Goal: Task Accomplishment & Management: Manage account settings

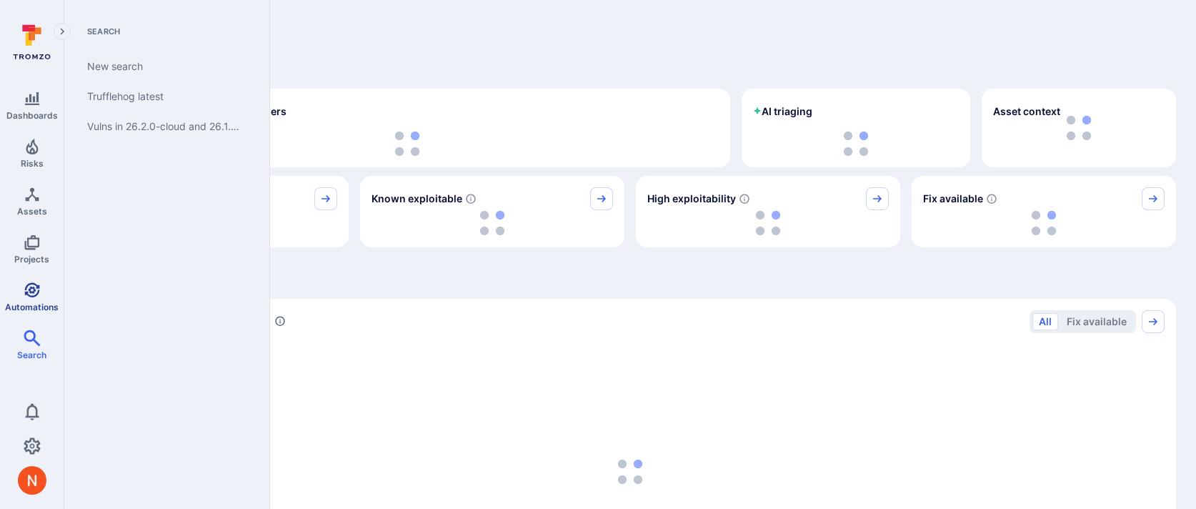
click at [32, 302] on span "Automations" at bounding box center [32, 307] width 54 height 11
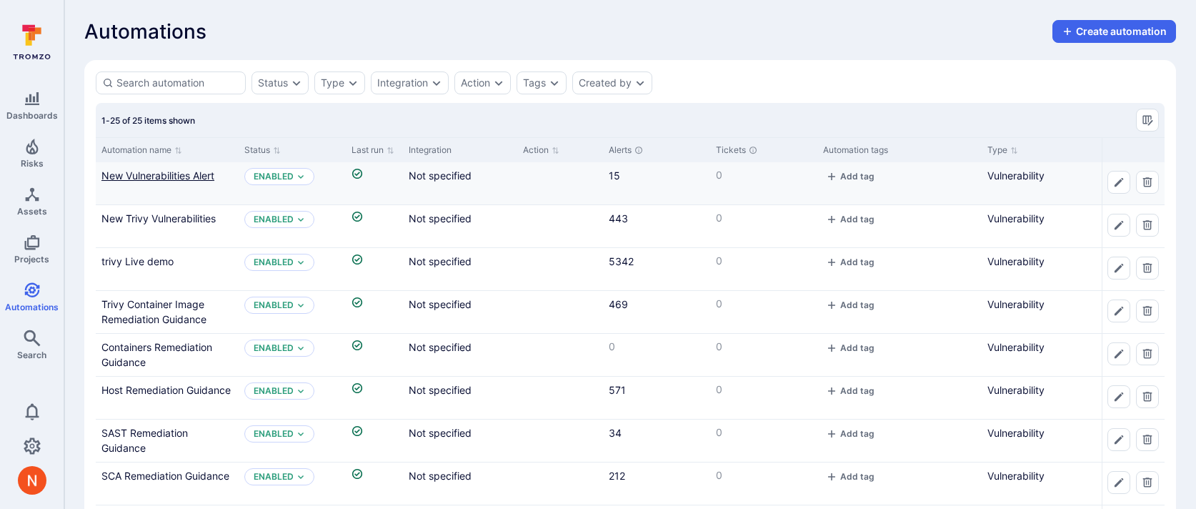
click at [204, 172] on link "New Vulnerabilities Alert" at bounding box center [157, 175] width 113 height 12
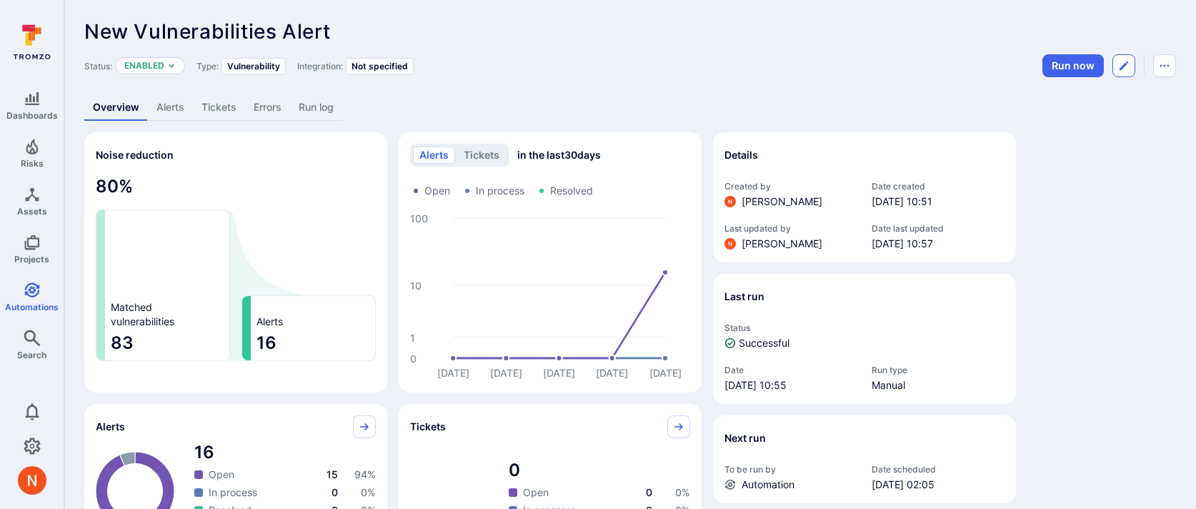
click at [1123, 63] on icon "Edit automation" at bounding box center [1123, 65] width 11 height 11
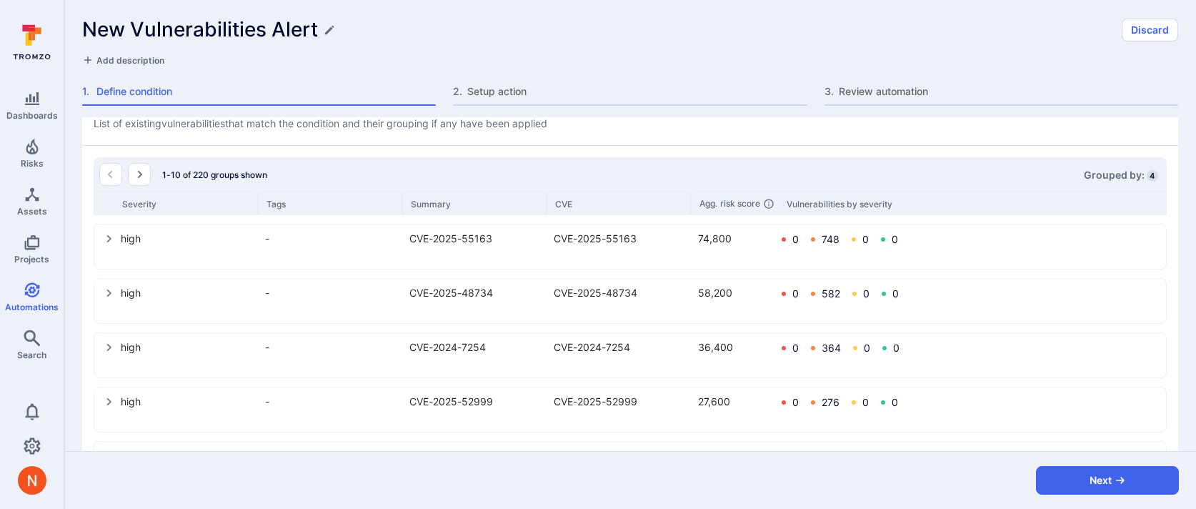
scroll to position [985, 0]
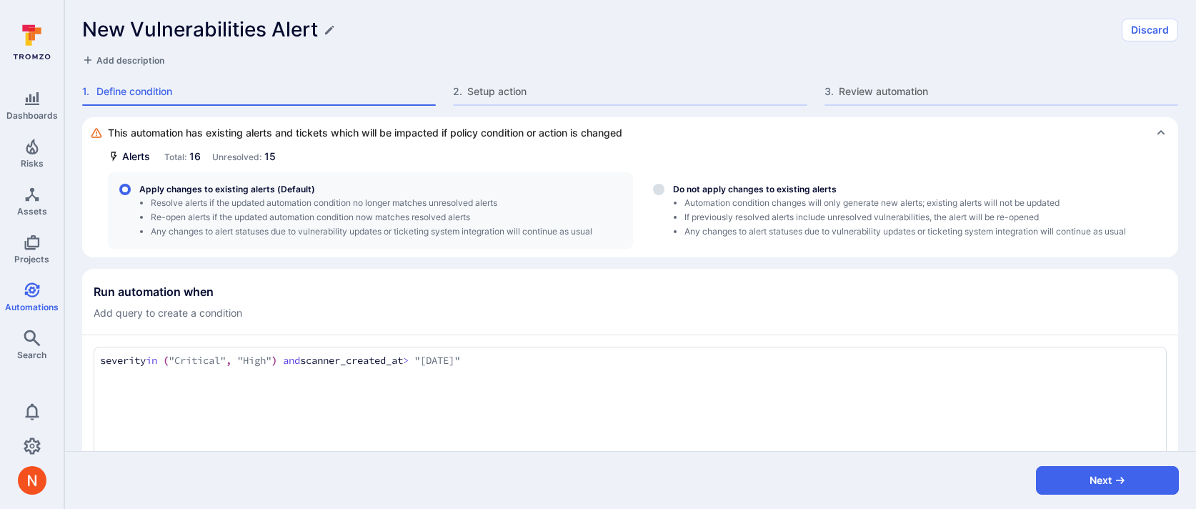
click at [567, 354] on textarea "severity in ("Critical", "High") and scanner_created_at > "[DATE]"" at bounding box center [630, 361] width 1060 height 16
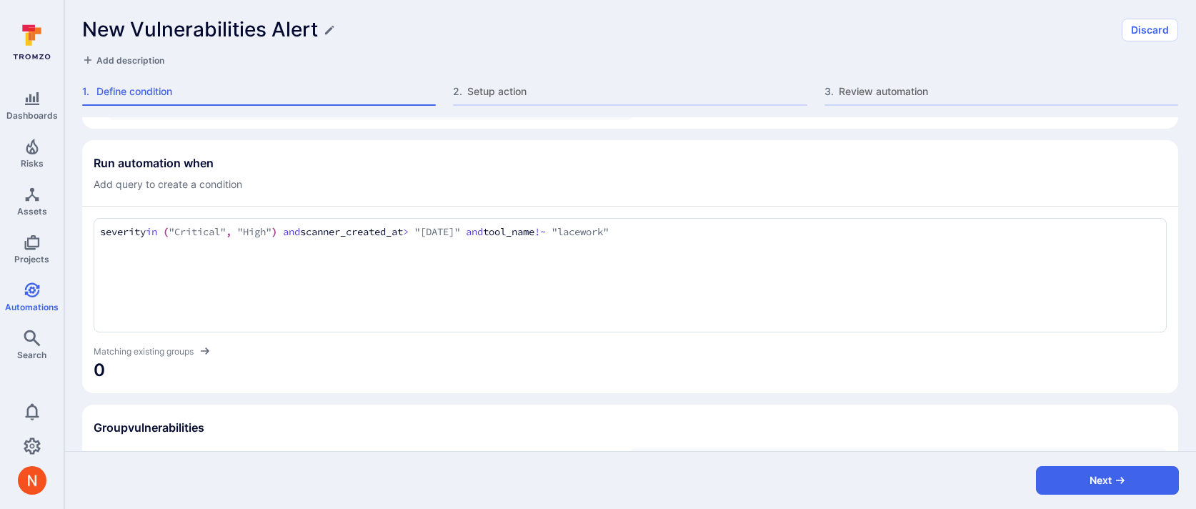
scroll to position [148, 0]
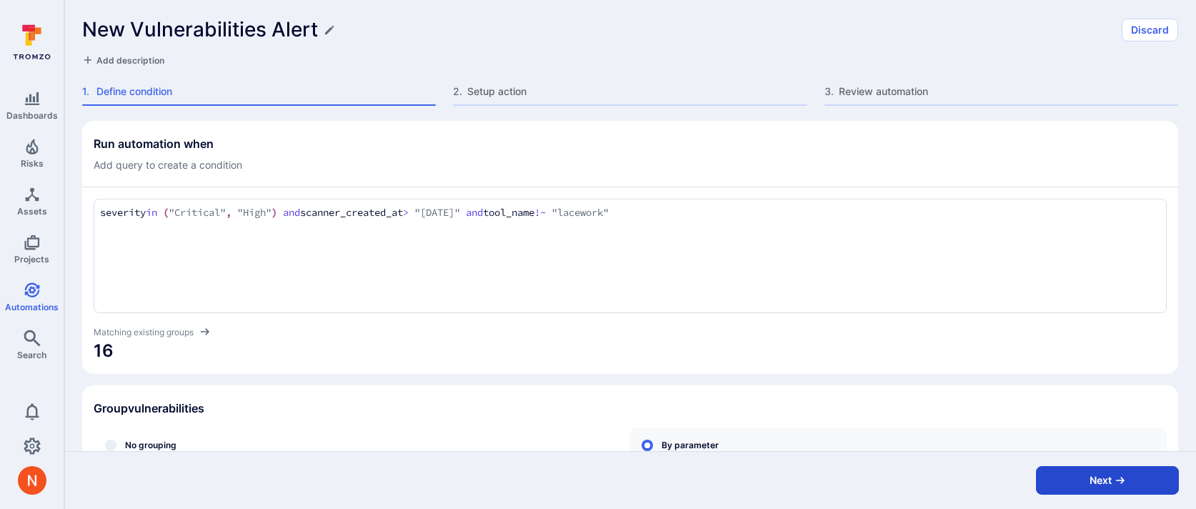
type textarea "severity in ("Critical", "High") and scanner_created_at > "2025-08-20" and tool…"
click at [1136, 487] on button "Next" at bounding box center [1107, 480] width 143 height 29
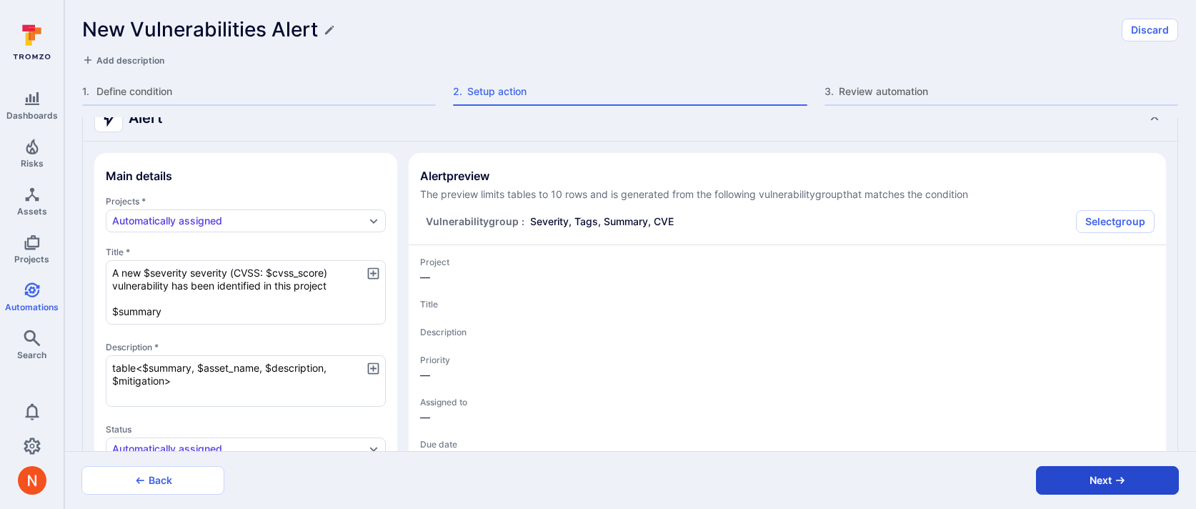
type textarea "x"
click at [1132, 484] on button "Next" at bounding box center [1107, 480] width 143 height 29
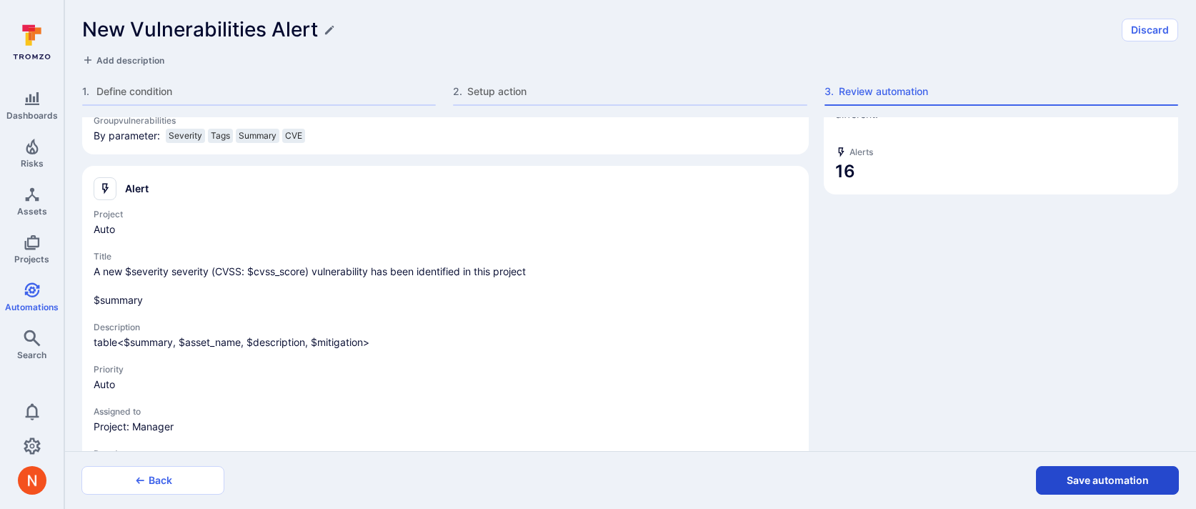
click at [1121, 482] on button "Save automation" at bounding box center [1107, 480] width 143 height 29
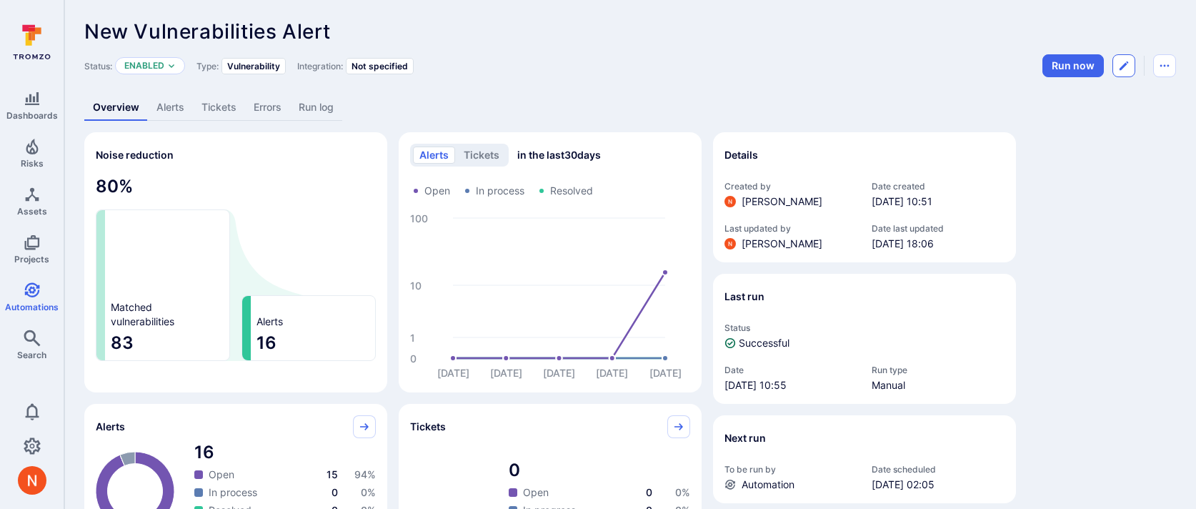
click at [1129, 59] on button "Edit automation" at bounding box center [1124, 65] width 23 height 23
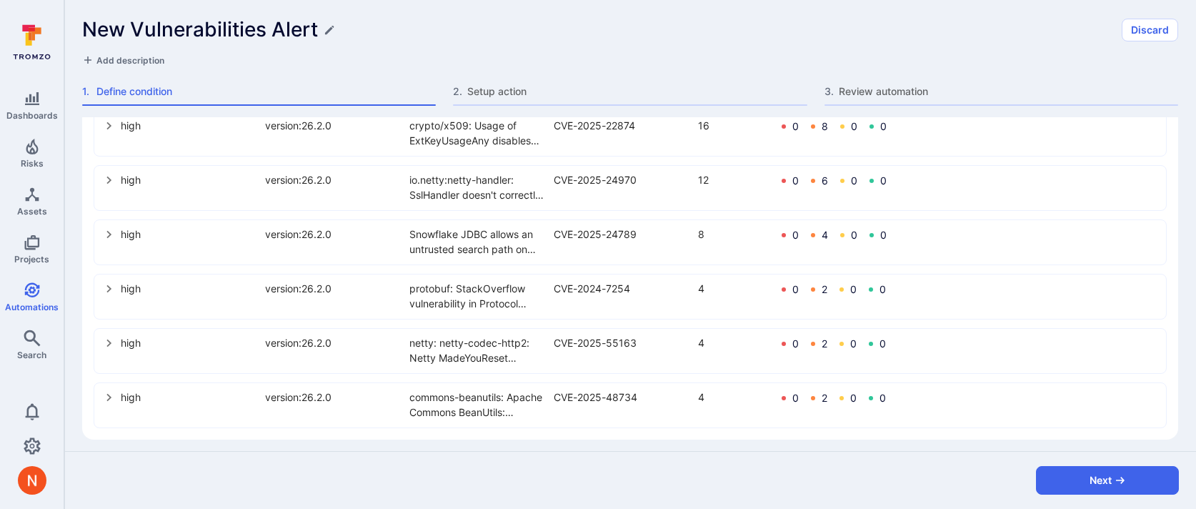
scroll to position [985, 0]
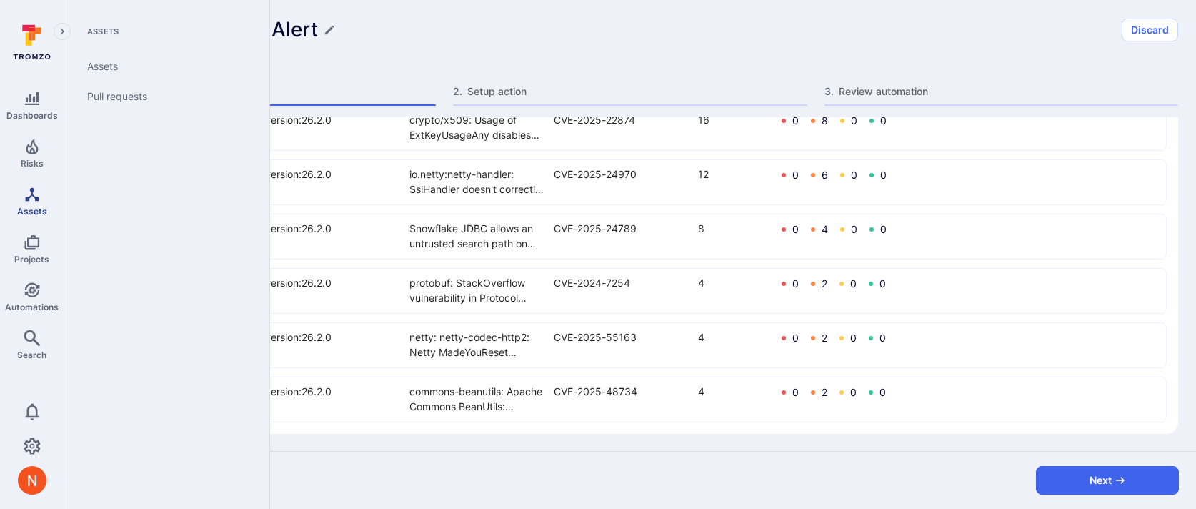
click at [34, 202] on link "Assets" at bounding box center [32, 201] width 64 height 42
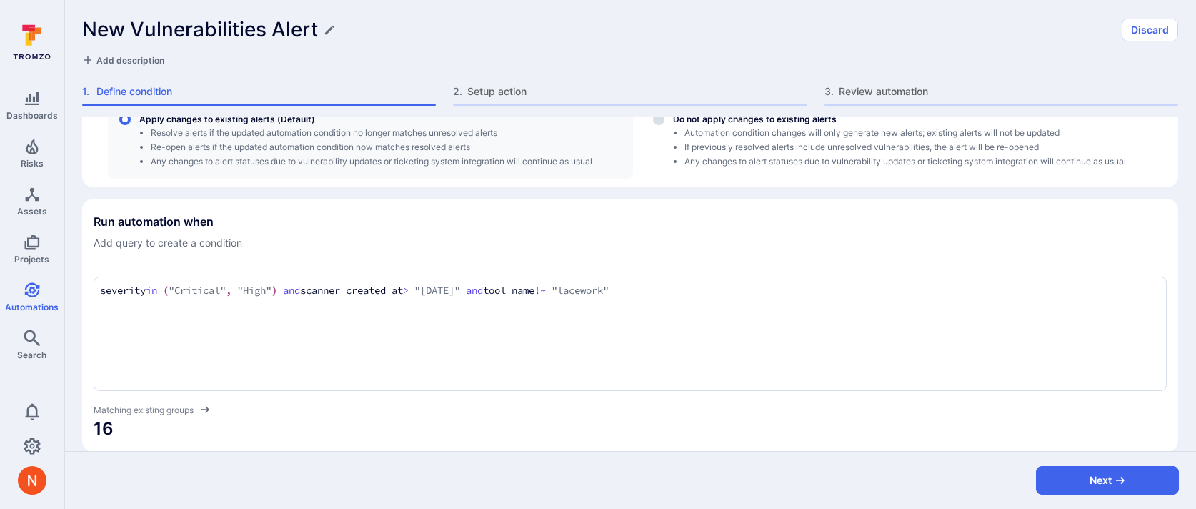
scroll to position [50, 0]
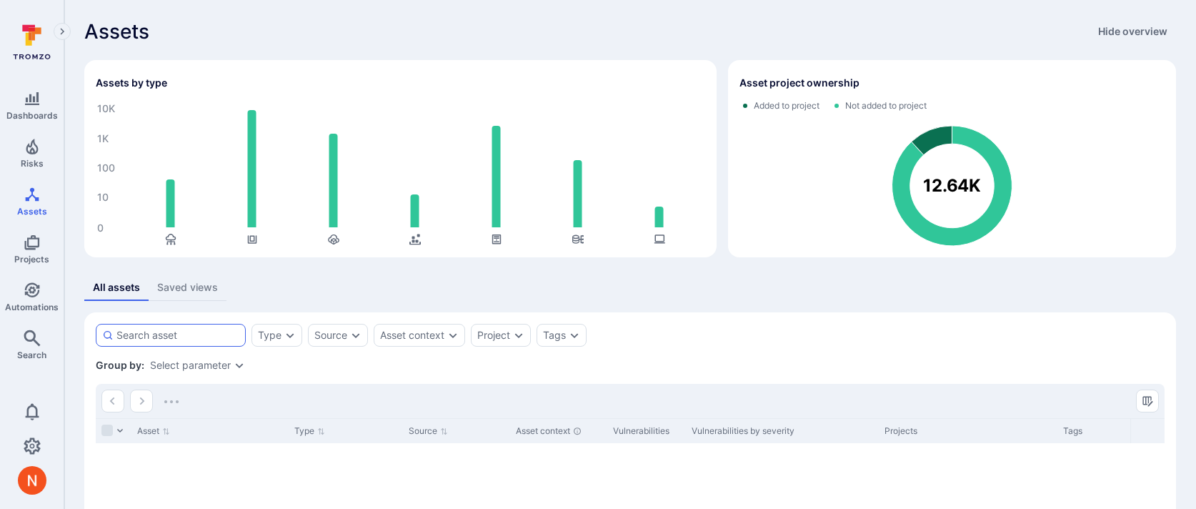
click at [222, 325] on div at bounding box center [171, 335] width 150 height 23
click at [222, 328] on input at bounding box center [177, 335] width 123 height 14
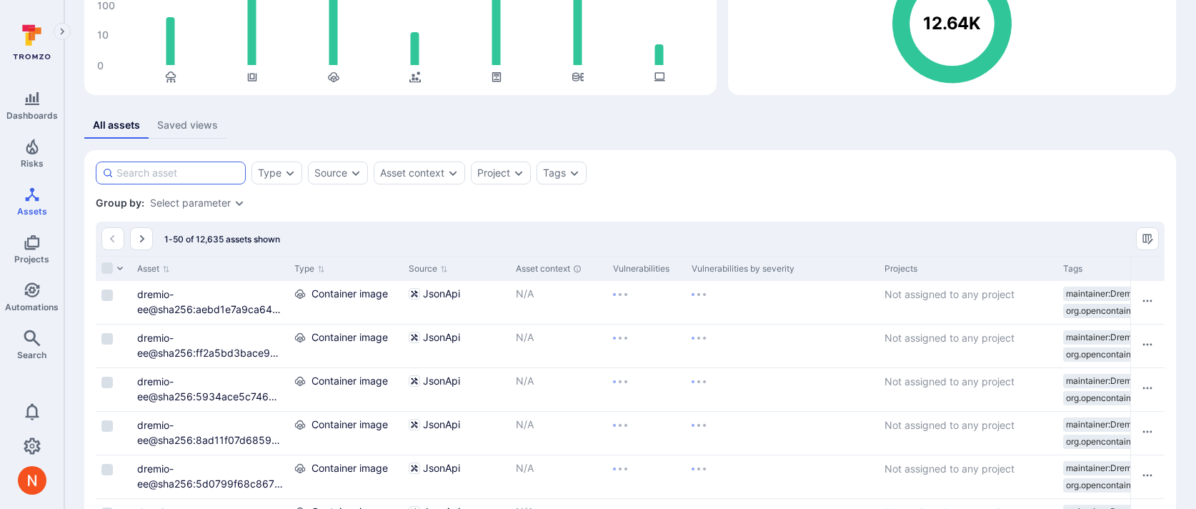
scroll to position [242, 0]
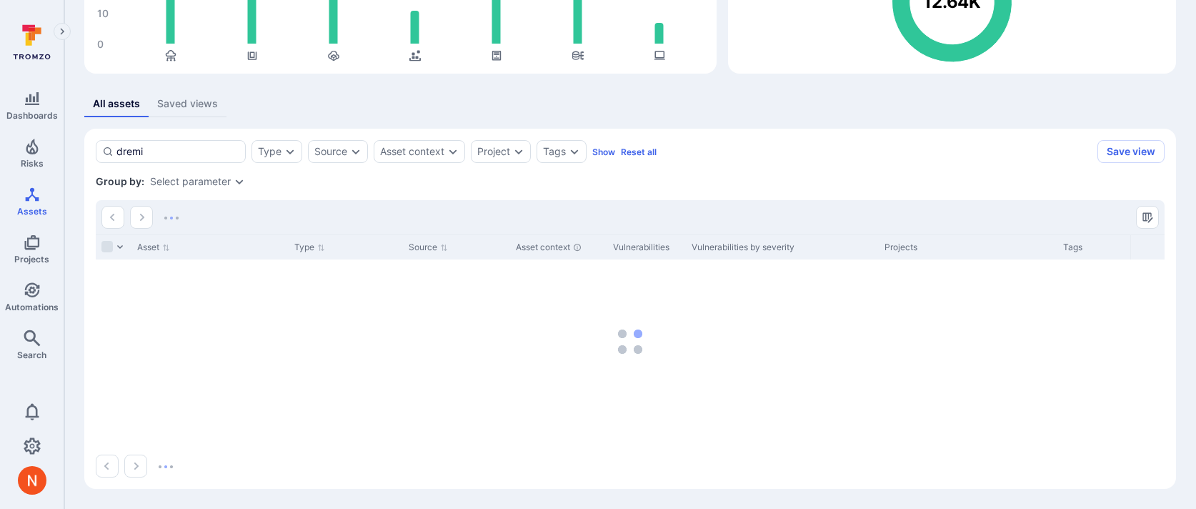
scroll to position [184, 0]
type input "dremio"
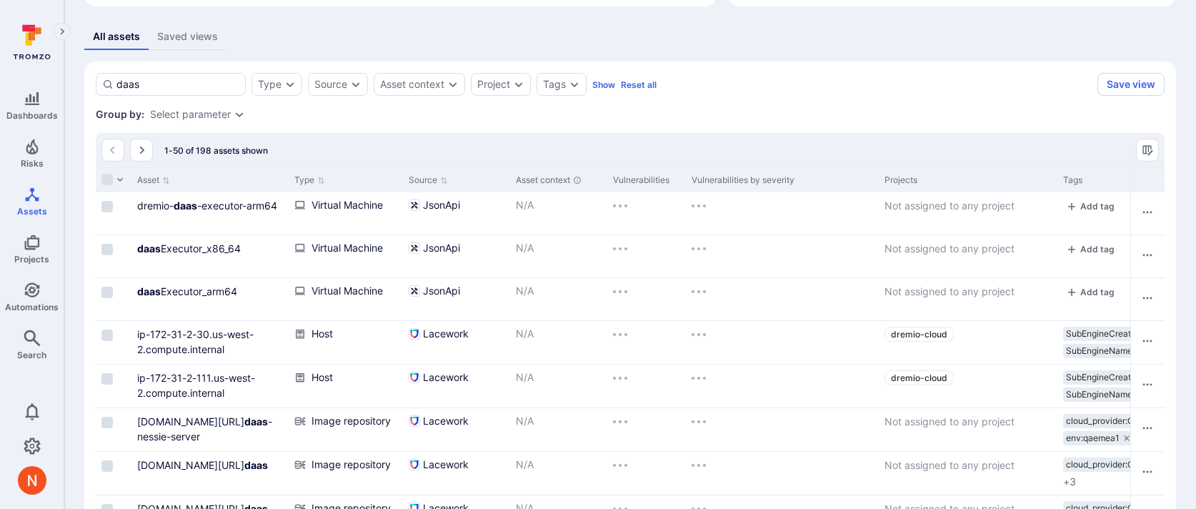
scroll to position [257, 0]
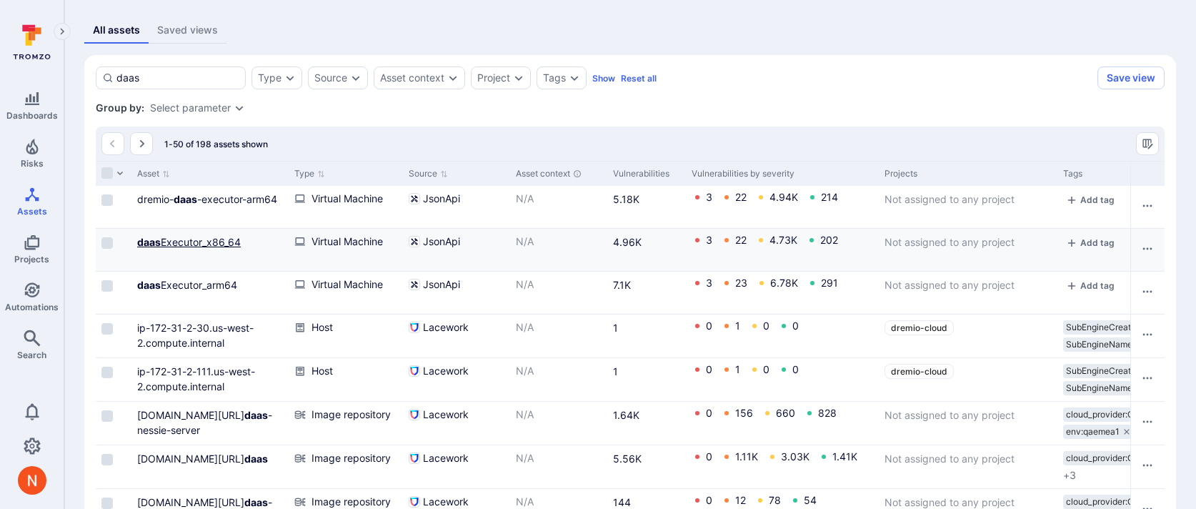
type input "daas"
click at [212, 239] on link "daas Executor_x86_64" at bounding box center [189, 242] width 104 height 12
click at [206, 288] on link "daas Executor_arm64" at bounding box center [187, 285] width 100 height 12
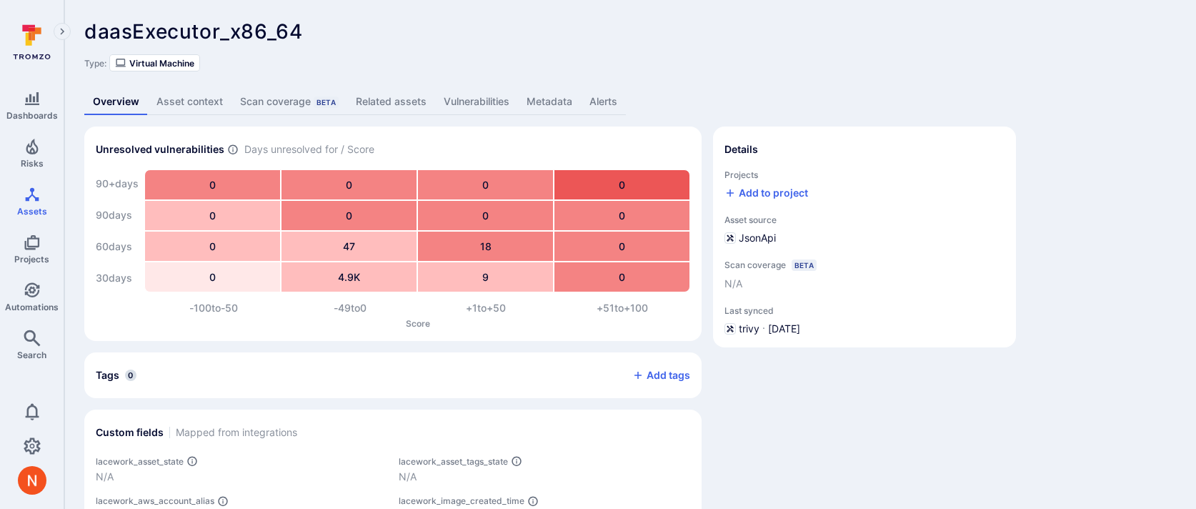
click at [492, 93] on link "Vulnerabilities" at bounding box center [476, 102] width 83 height 26
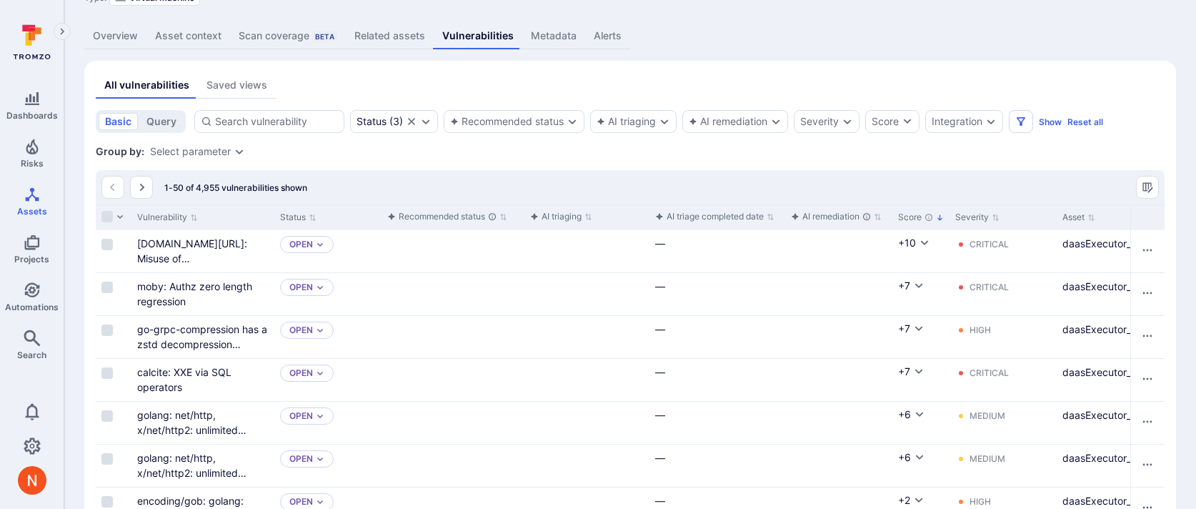
scroll to position [66, 0]
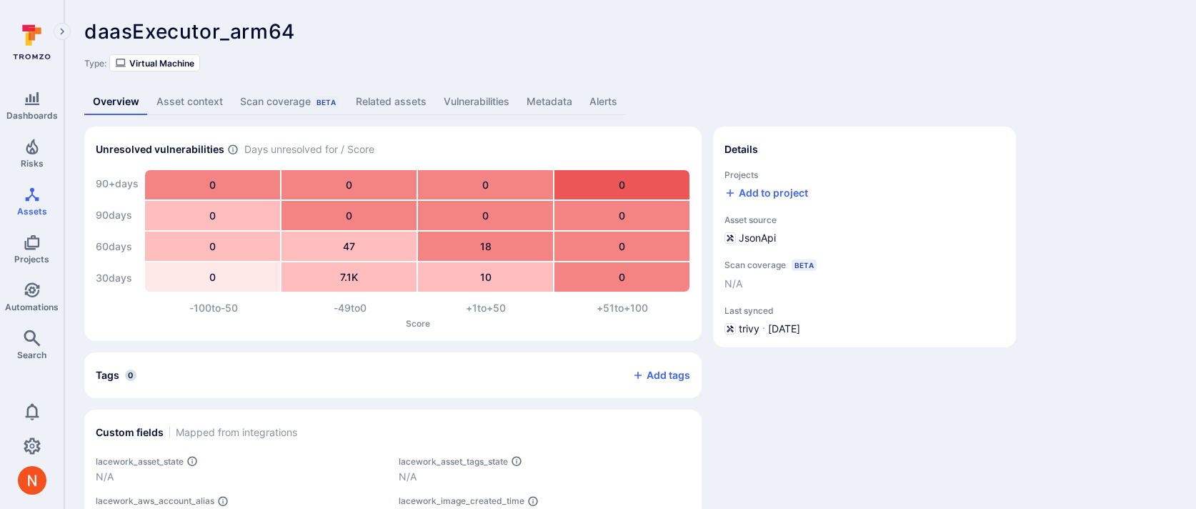
click at [497, 99] on link "Vulnerabilities" at bounding box center [476, 102] width 83 height 26
